Goal: Task Accomplishment & Management: Use online tool/utility

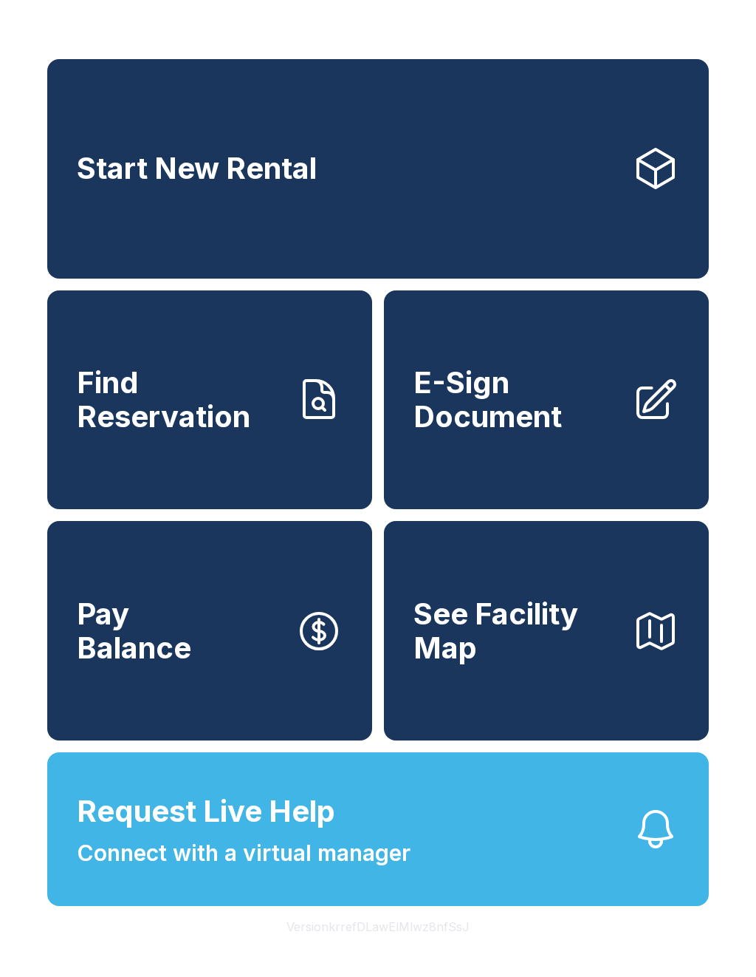
click at [554, 433] on span "E-Sign Document" at bounding box center [517, 399] width 207 height 67
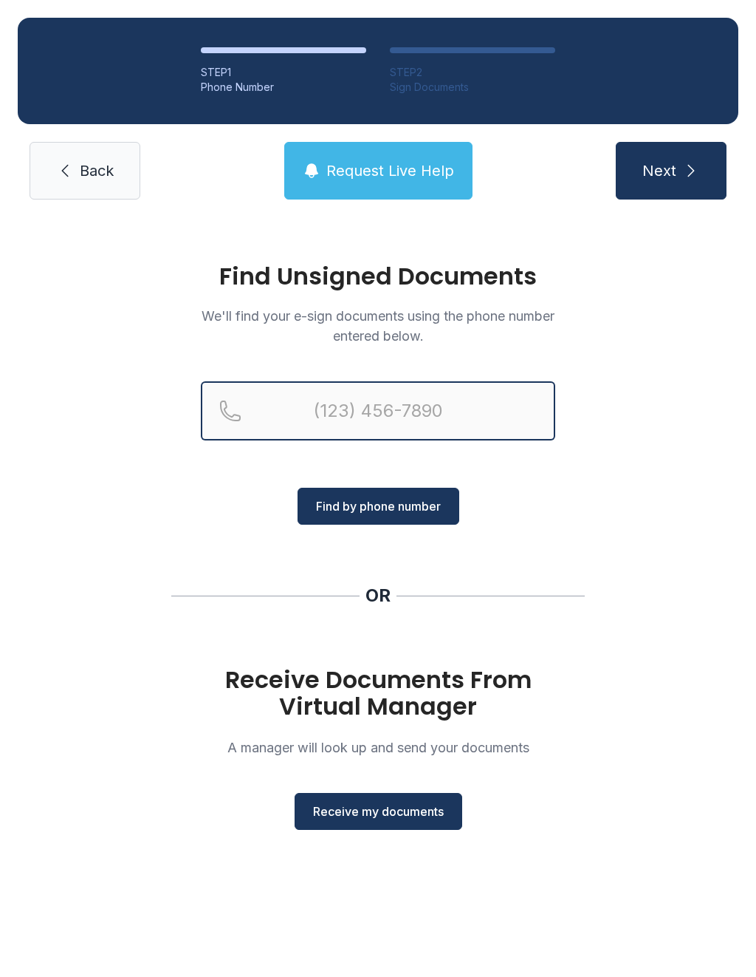
click at [355, 410] on input "Reservation phone number" at bounding box center [378, 410] width 355 height 59
type input "("
click at [676, 558] on div "Find Unsigned Documents We'll find your e-sign documents using the phone number…" at bounding box center [378, 553] width 756 height 672
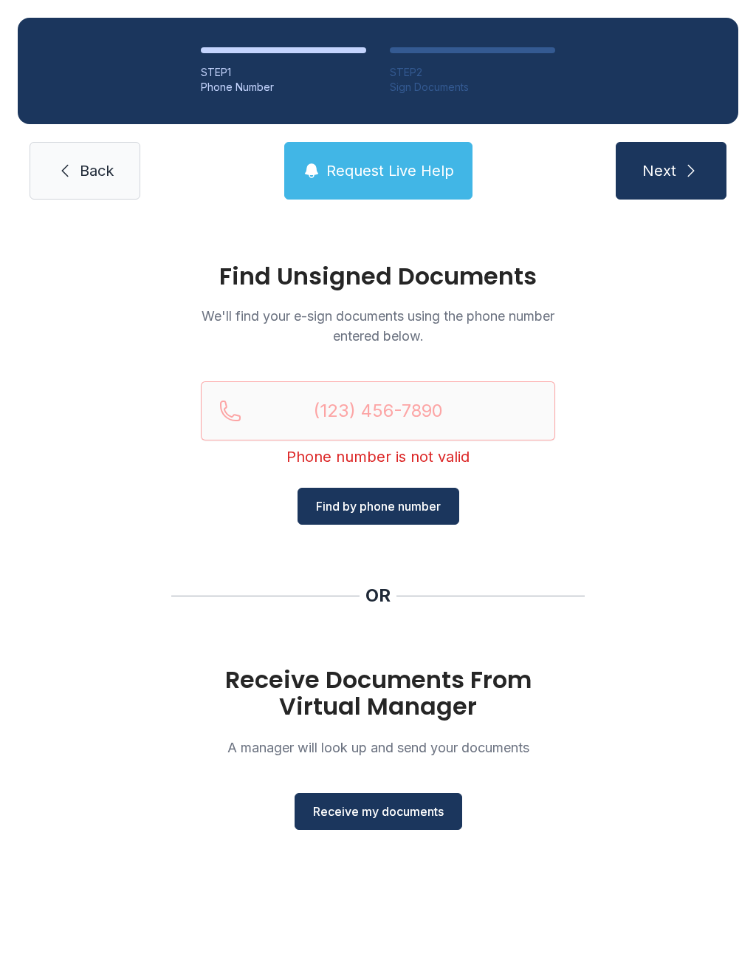
click at [385, 804] on span "Receive my documents" at bounding box center [378, 811] width 131 height 18
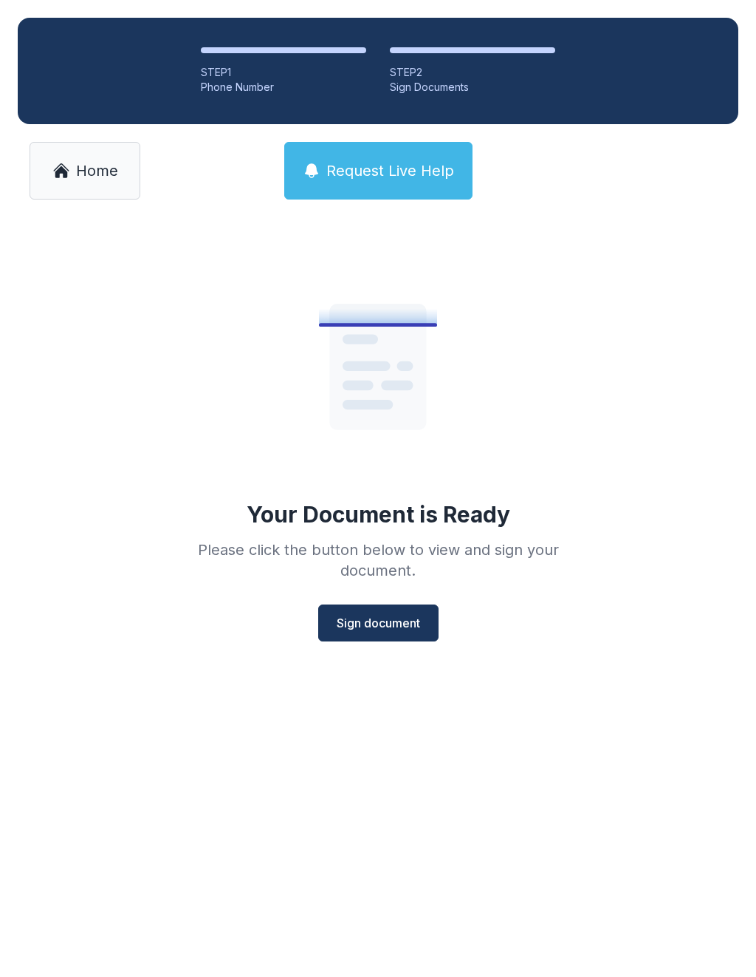
click at [363, 615] on span "Sign document" at bounding box center [378, 623] width 83 height 18
click at [368, 612] on button "Sign document" at bounding box center [378, 622] width 120 height 37
